Goal: Find specific page/section: Find specific page/section

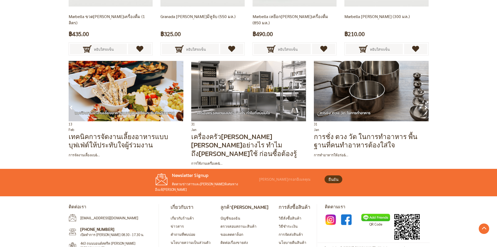
scroll to position [1319, 0]
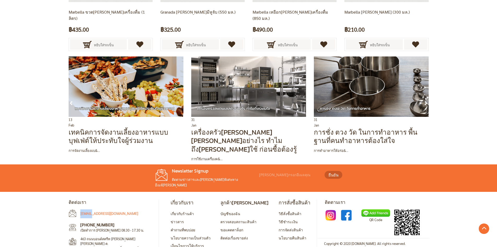
drag, startPoint x: 80, startPoint y: 196, endPoint x: 92, endPoint y: 200, distance: 12.6
click at [92, 209] on li "[EMAIL_ADDRESS][DOMAIN_NAME]" at bounding box center [112, 213] width 86 height 9
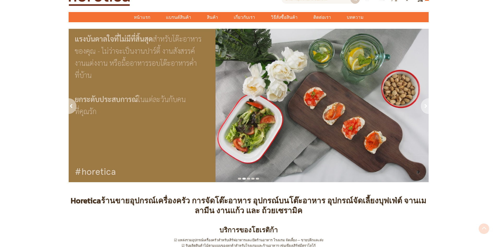
scroll to position [0, 0]
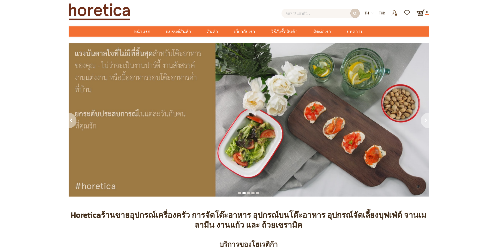
click at [326, 10] on input "text" at bounding box center [321, 13] width 78 height 9
paste input "BC-1A12-0000-00MN-0"
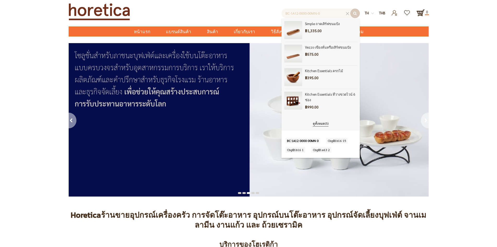
drag, startPoint x: 298, startPoint y: 13, endPoint x: 364, endPoint y: 12, distance: 65.8
click at [364, 12] on div "สินค้า Simple ถาดเสิร์ฟขนมปัง ฿1,335.00" at bounding box center [262, 12] width 206 height 12
type input "BC-1A12"
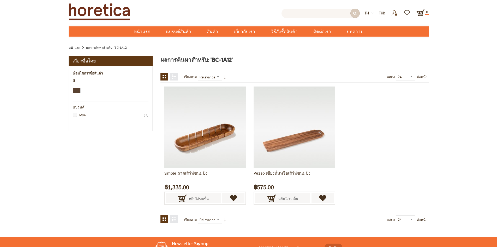
click at [346, 14] on input "text" at bounding box center [321, 13] width 78 height 9
paste input "BC15F14/0000/00MN"
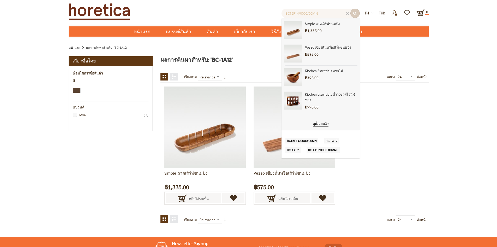
click at [204, 14] on div "สินค้า Simple ถาดเสิร์ฟขนมปัง ฿1,335.00" at bounding box center [262, 12] width 206 height 12
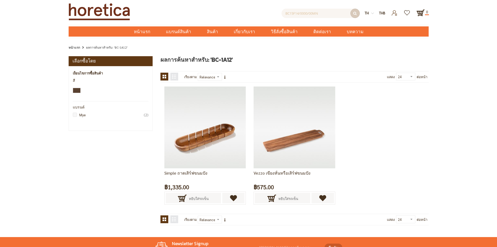
click at [335, 15] on input "BC15F14/0000/00MN" at bounding box center [321, 13] width 78 height 9
paste input "BC-1A12/0000/00MN"
type input "BC15F14/0000/00MNBC-1A12/0000/00MN"
click at [347, 13] on div at bounding box center [348, 14] width 4 height 4
click at [339, 14] on input "text" at bounding box center [321, 13] width 78 height 9
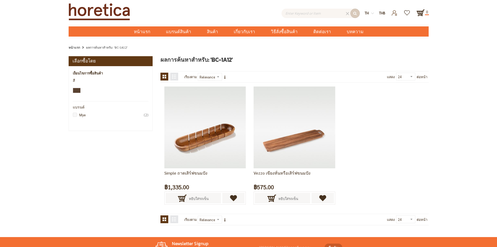
paste input "BC-1A12/0000/00MN"
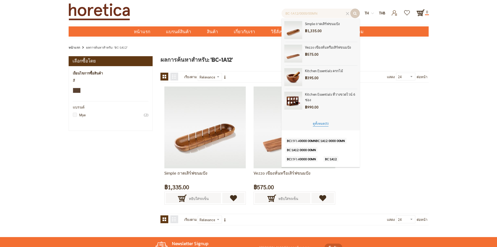
type input "BC-1A12/0000/00MN"
click at [321, 123] on link "ดูทั้งหมด (5)" at bounding box center [321, 123] width 16 height 5
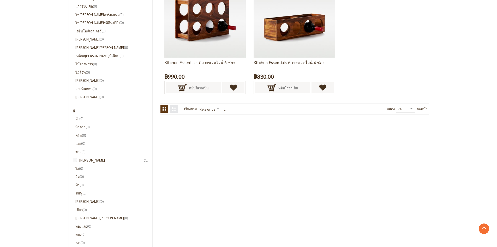
scroll to position [104, 0]
